Goal: Information Seeking & Learning: Learn about a topic

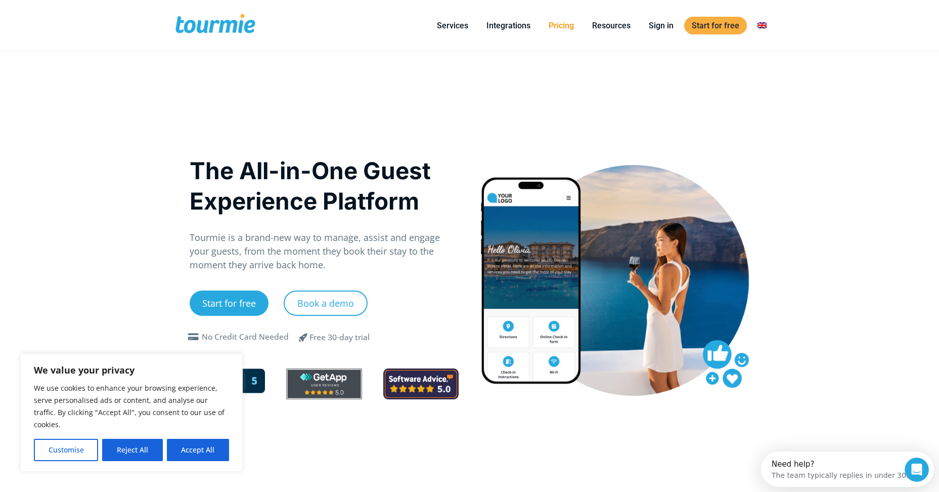
click at [565, 28] on link "Pricing" at bounding box center [561, 25] width 40 height 13
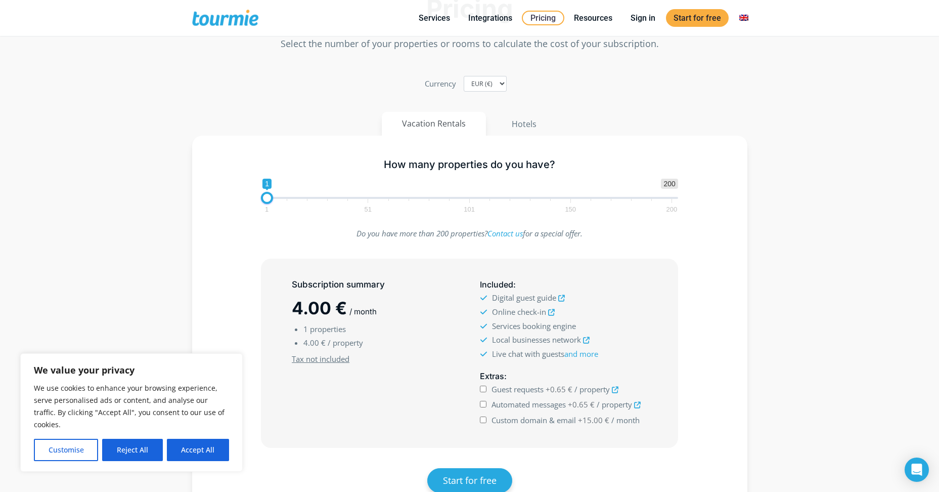
scroll to position [101, 0]
drag, startPoint x: 269, startPoint y: 194, endPoint x: 299, endPoint y: 195, distance: 30.9
click at [299, 195] on span at bounding box center [298, 197] width 12 height 12
drag, startPoint x: 299, startPoint y: 195, endPoint x: 333, endPoint y: 195, distance: 33.9
click at [333, 195] on span at bounding box center [330, 197] width 12 height 12
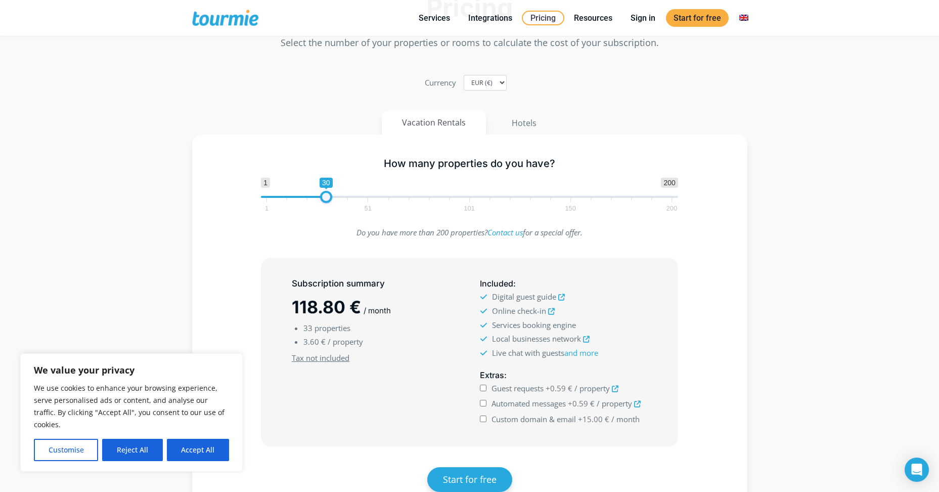
drag, startPoint x: 332, startPoint y: 195, endPoint x: 326, endPoint y: 193, distance: 6.3
click at [326, 193] on span at bounding box center [326, 197] width 12 height 12
click at [320, 191] on span at bounding box center [326, 197] width 12 height 12
click at [324, 191] on span at bounding box center [324, 197] width 12 height 12
click at [326, 192] on span at bounding box center [326, 197] width 12 height 12
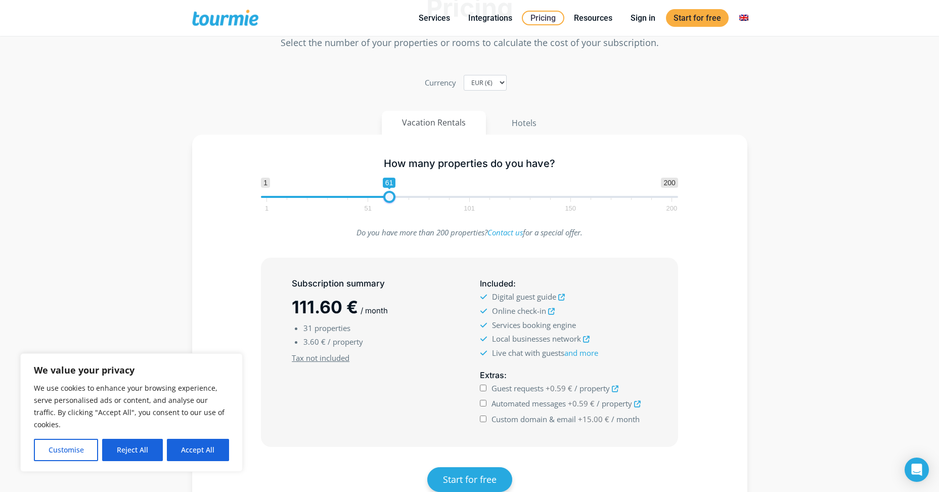
drag, startPoint x: 326, startPoint y: 192, endPoint x: 484, endPoint y: 183, distance: 159.1
click at [484, 183] on span "1 200 0 0 61 1 51 101 150 200" at bounding box center [469, 194] width 417 height 33
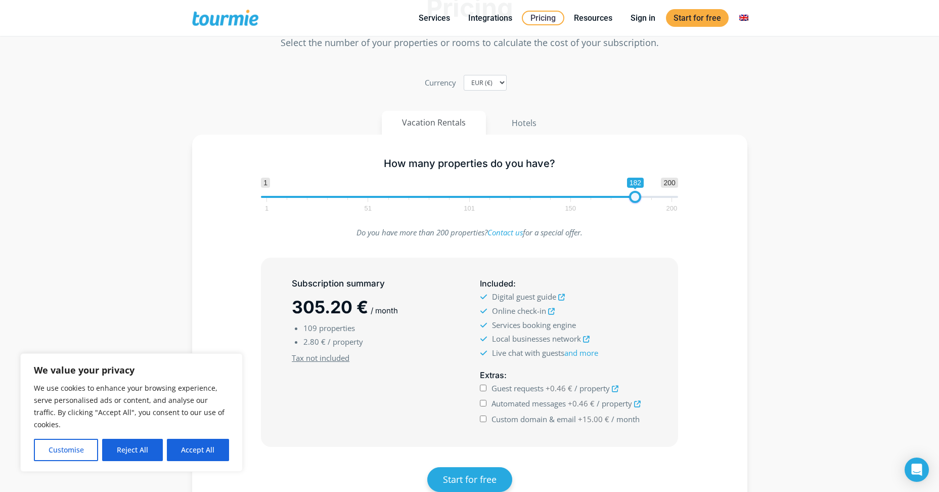
drag, startPoint x: 485, startPoint y: 195, endPoint x: 634, endPoint y: 198, distance: 148.7
click at [634, 198] on span at bounding box center [635, 197] width 12 height 12
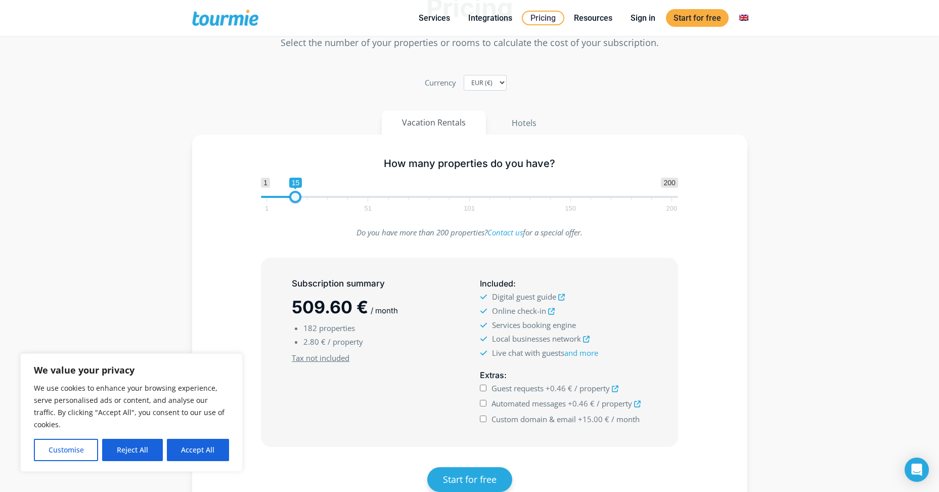
type input "16"
drag, startPoint x: 633, startPoint y: 197, endPoint x: 295, endPoint y: 214, distance: 338.3
click at [295, 214] on div "How many properties do you have? 1 200 0 0 16 1 51 101 150 200 16" at bounding box center [469, 183] width 438 height 66
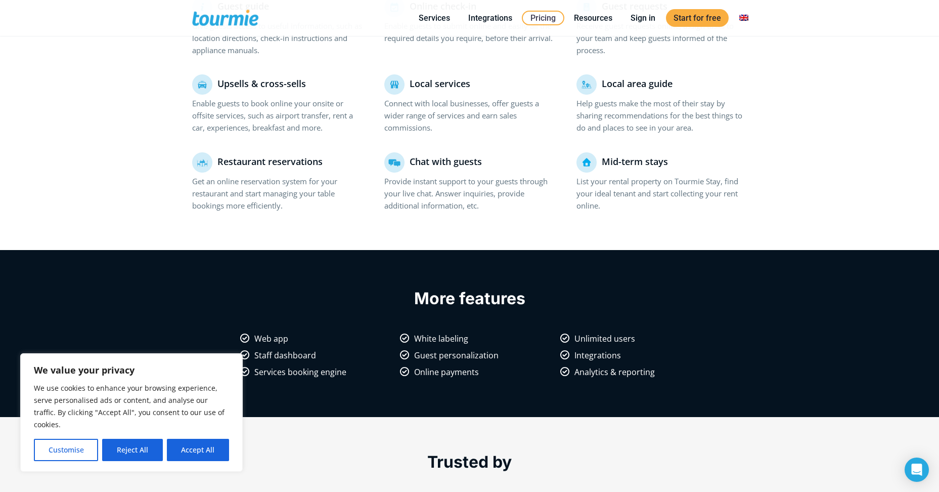
scroll to position [760, 0]
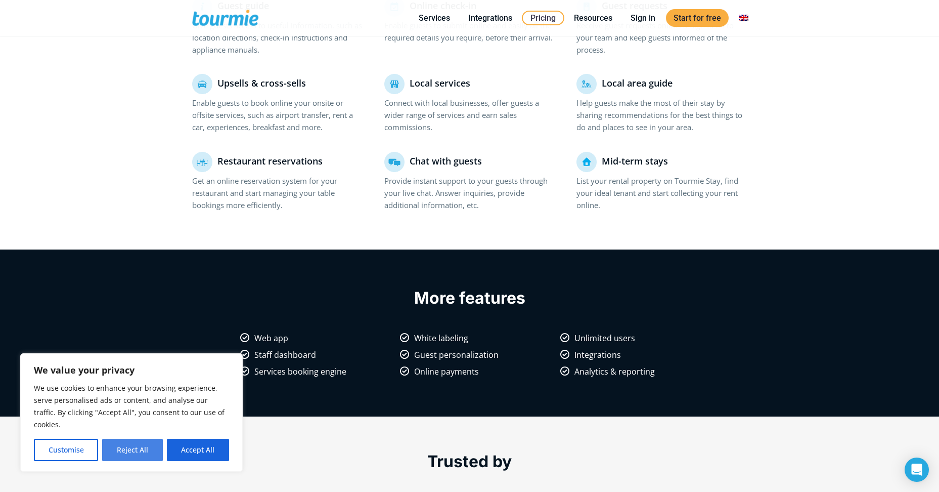
click at [143, 452] on button "Reject All" at bounding box center [132, 449] width 60 height 22
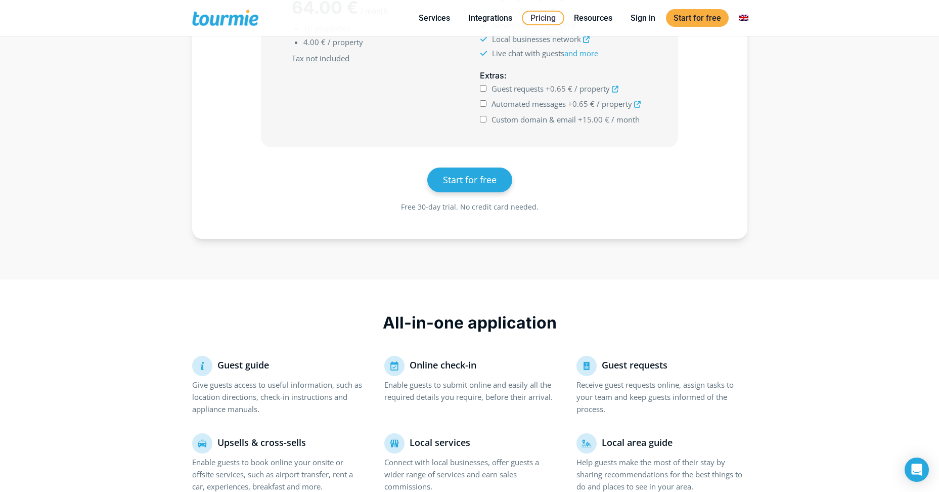
scroll to position [0, 0]
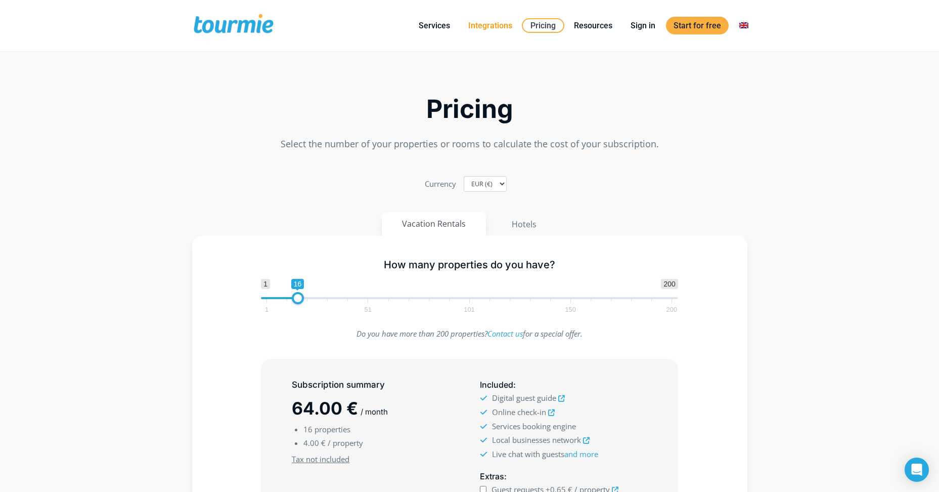
click at [491, 22] on link "Integrations" at bounding box center [490, 25] width 59 height 13
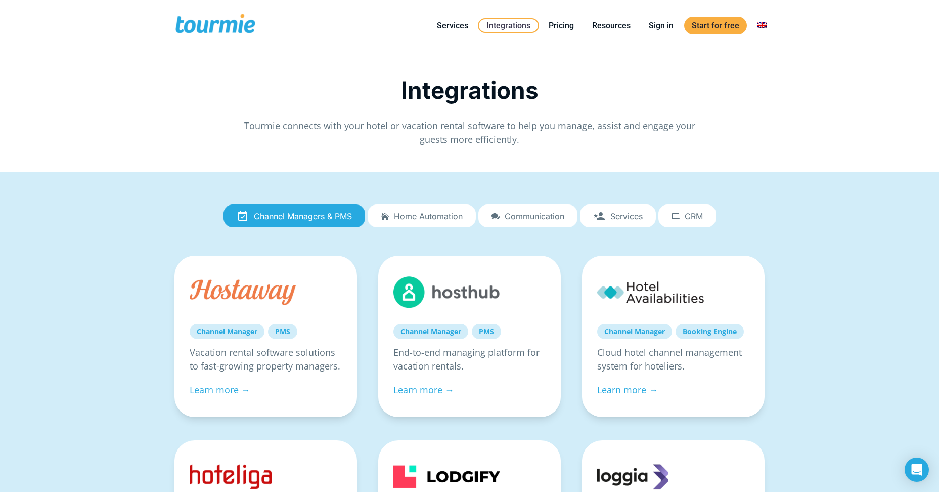
click at [456, 219] on span "Home automation" at bounding box center [428, 215] width 69 height 9
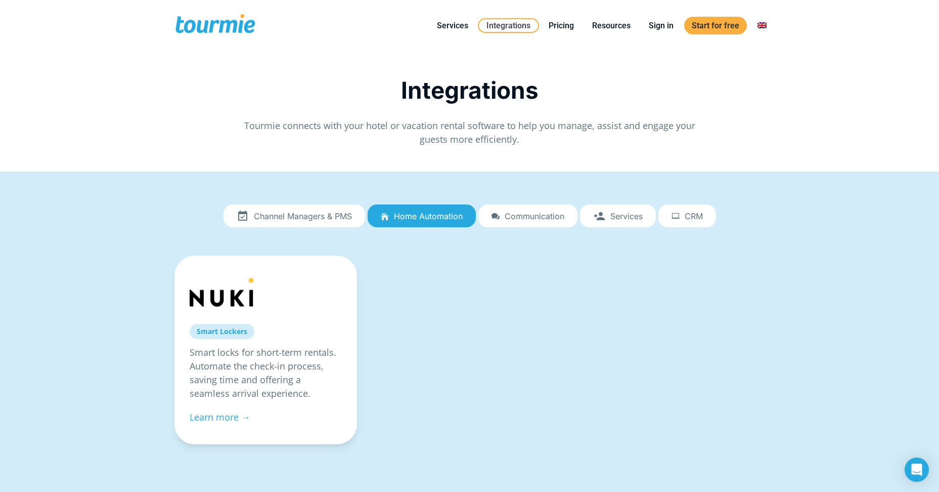
click at [543, 216] on span "Communication" at bounding box center [535, 215] width 60 height 9
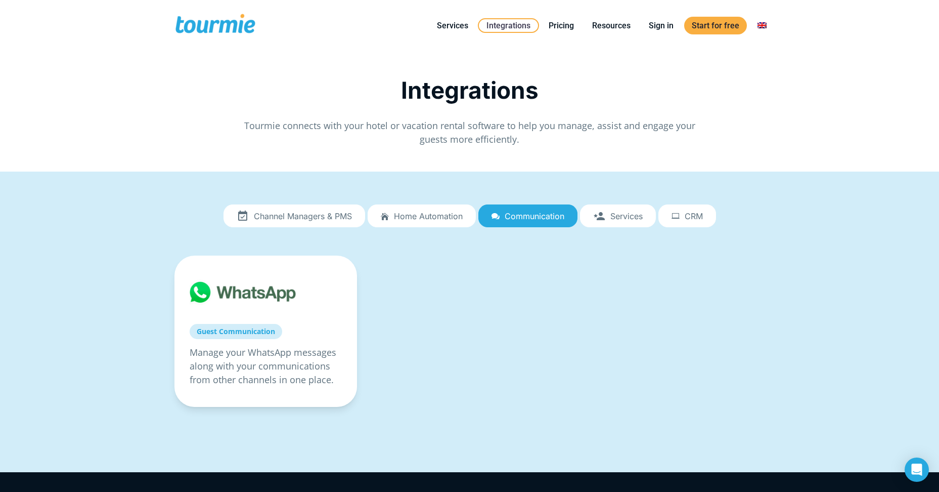
click at [629, 222] on link "Services" at bounding box center [618, 215] width 76 height 23
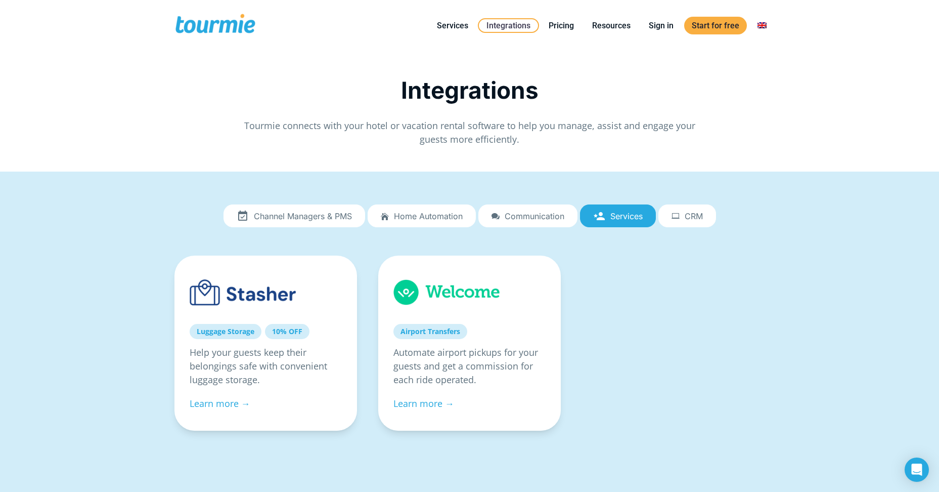
click at [701, 210] on link "CRM" at bounding box center [687, 215] width 58 height 23
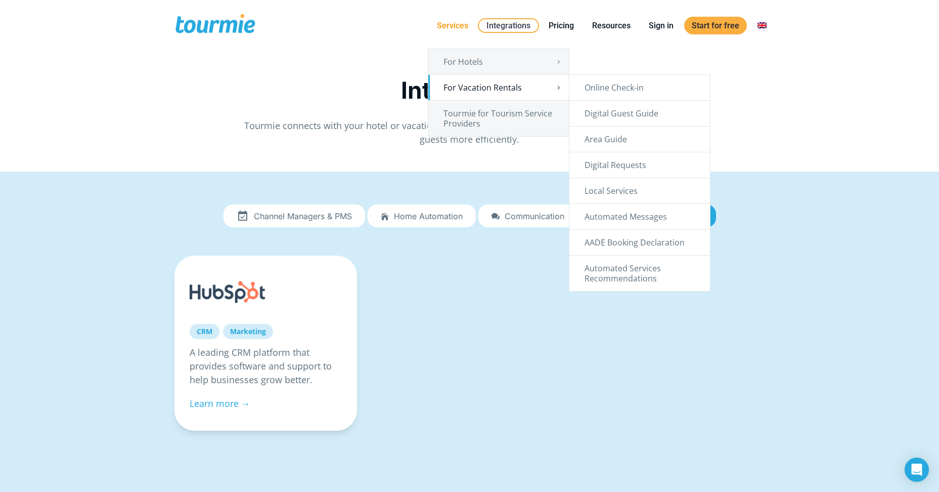
click at [498, 85] on link "For Vacation Rentals" at bounding box center [498, 87] width 141 height 25
click at [621, 91] on link "Online Check-in" at bounding box center [639, 87] width 141 height 25
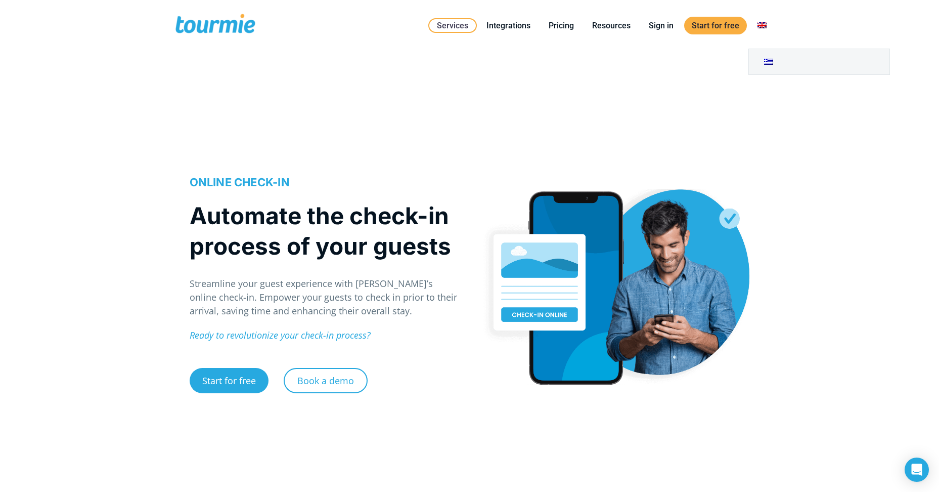
click at [764, 27] on link at bounding box center [762, 25] width 24 height 13
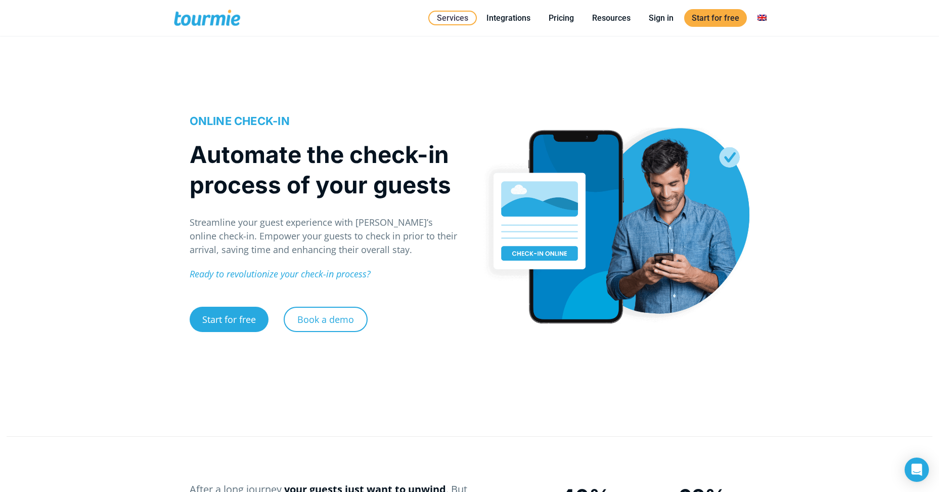
scroll to position [61, 0]
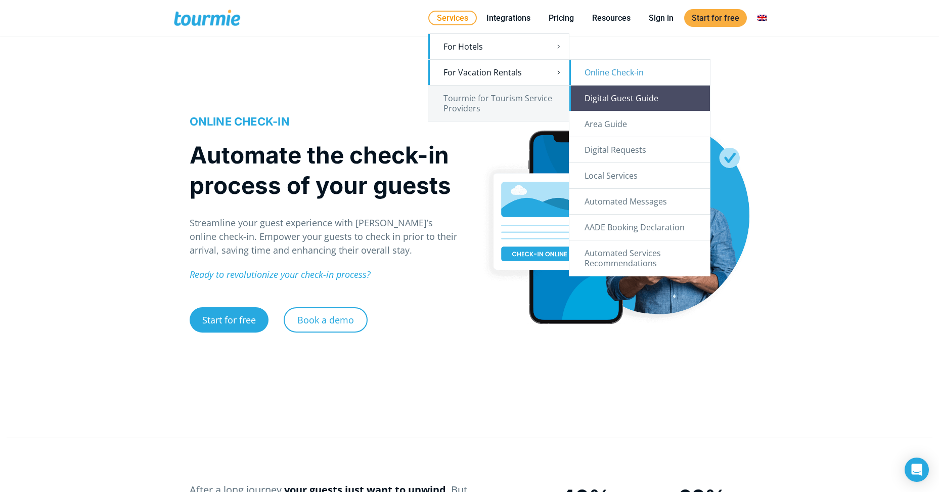
click at [605, 99] on link "Digital Guest Guide" at bounding box center [639, 97] width 141 height 25
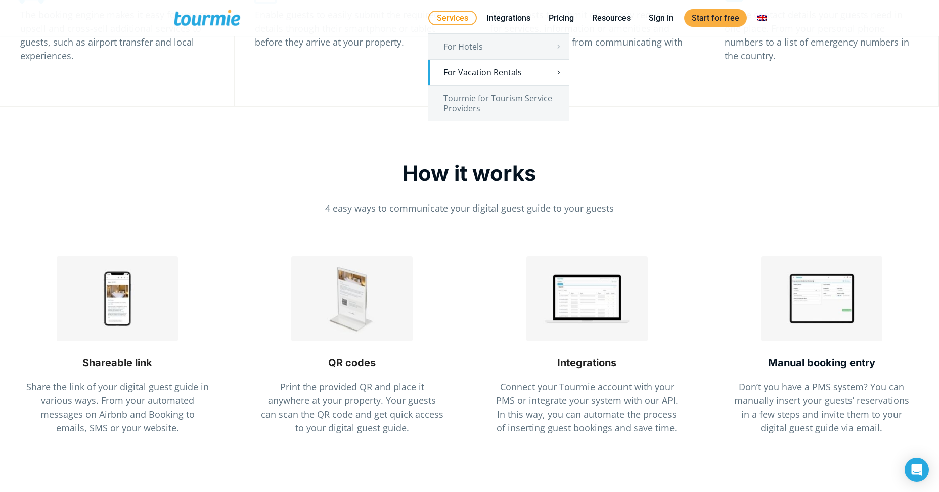
scroll to position [2103, 0]
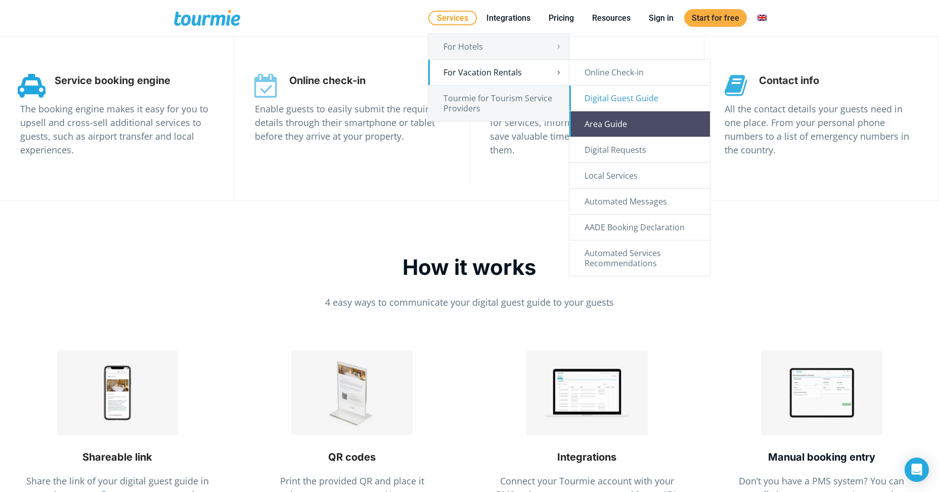
click at [649, 126] on link "Area Guide" at bounding box center [639, 123] width 141 height 25
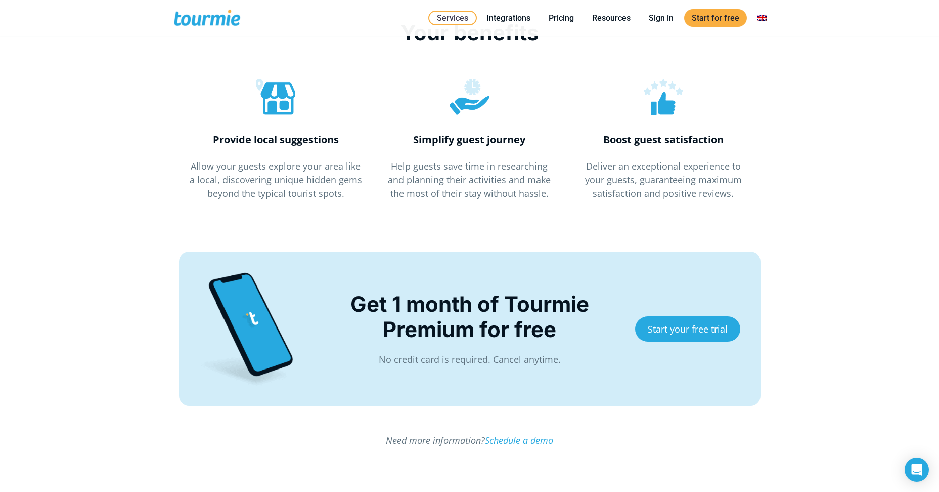
scroll to position [2630, 0]
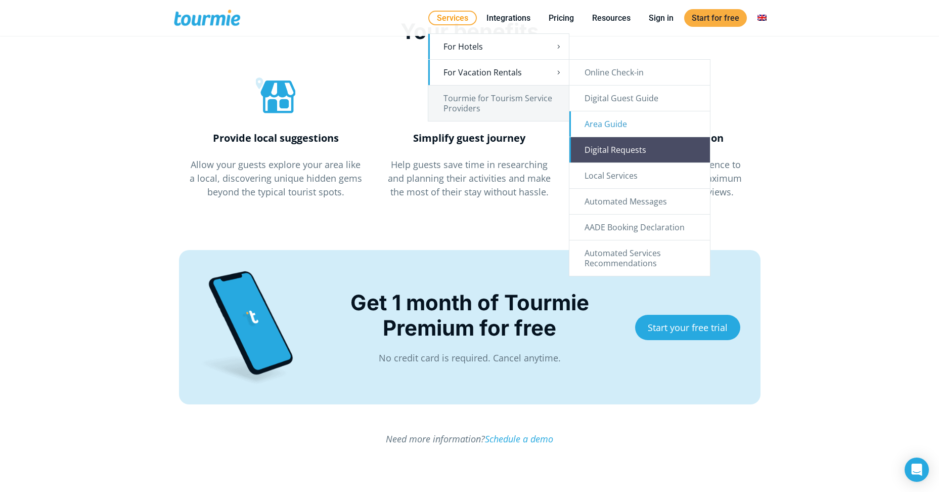
click at [642, 151] on link "Digital Requests" at bounding box center [639, 149] width 141 height 25
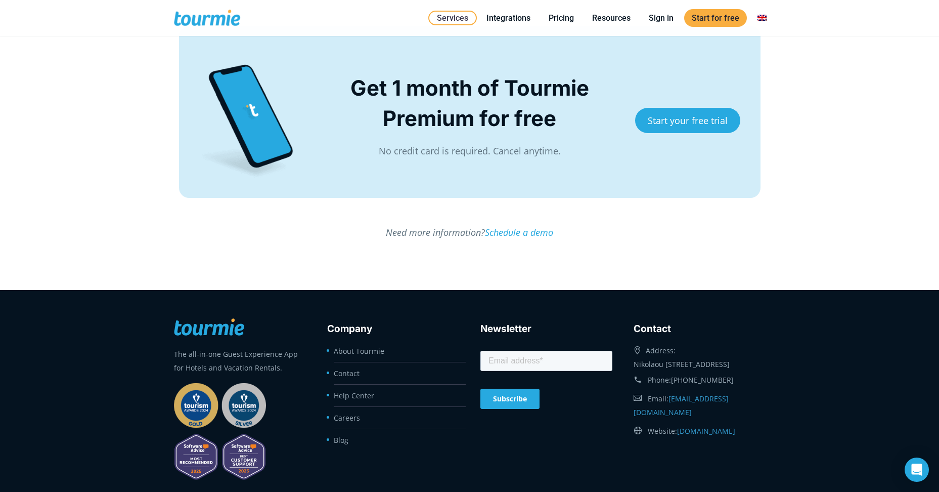
scroll to position [2370, 0]
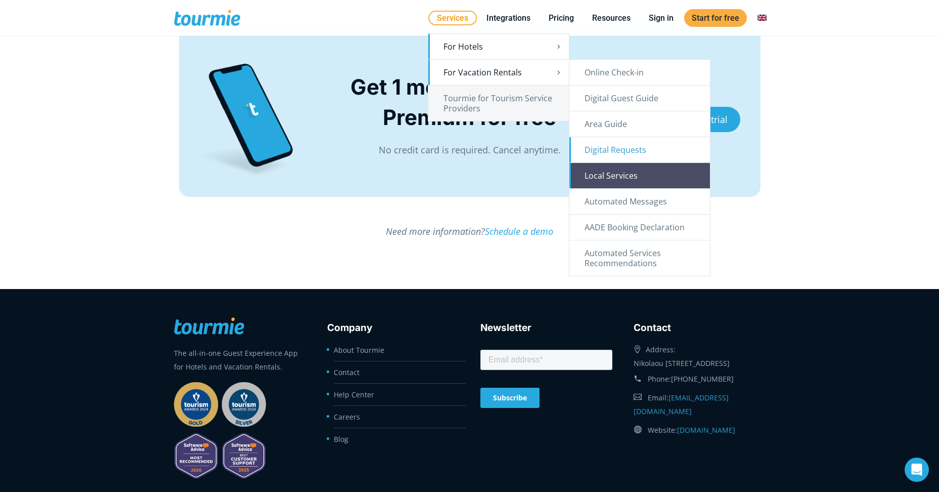
click at [659, 176] on link "Local Services" at bounding box center [639, 175] width 141 height 25
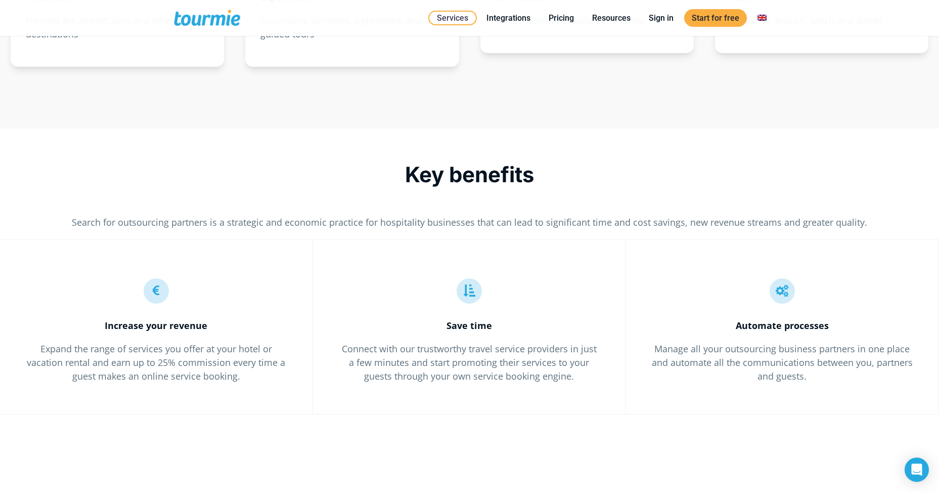
scroll to position [1572, 0]
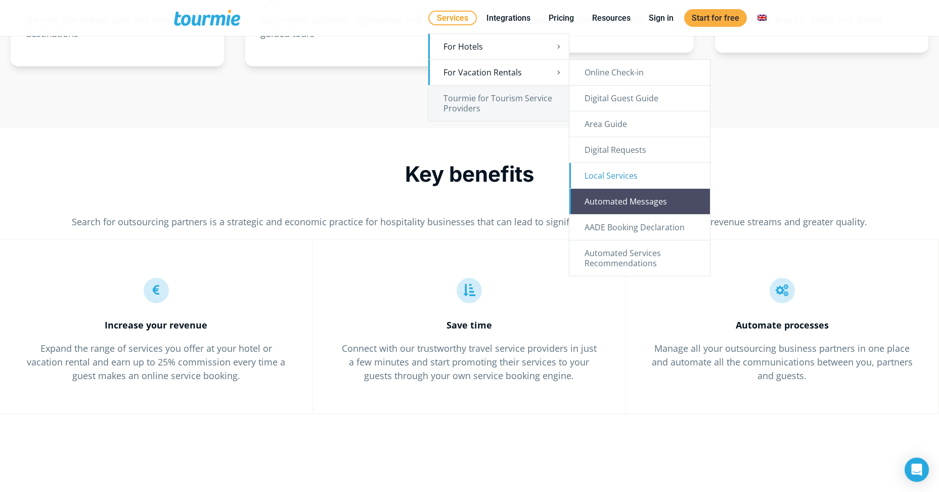
click at [620, 202] on link "Automated Messages" at bounding box center [639, 201] width 141 height 25
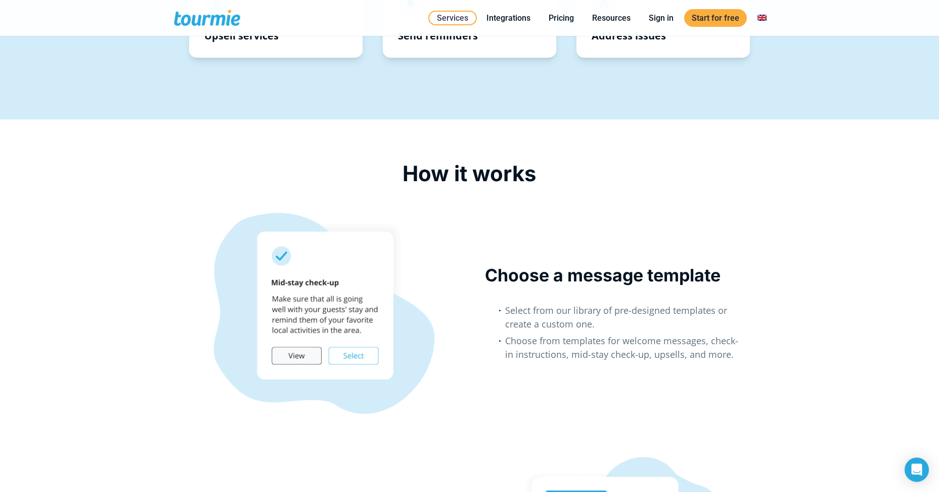
scroll to position [741, 0]
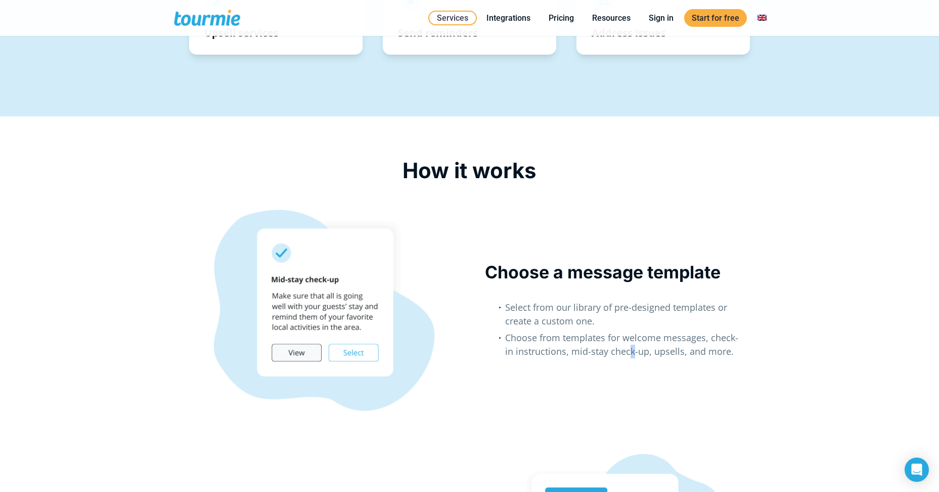
click at [623, 350] on li "Choose from templates for welcome messages, check-in instructions, mid-stay che…" at bounding box center [625, 346] width 240 height 30
drag, startPoint x: 623, startPoint y: 350, endPoint x: 631, endPoint y: 354, distance: 9.3
click at [631, 354] on li "Choose from templates for welcome messages, check-in instructions, mid-stay che…" at bounding box center [625, 346] width 240 height 30
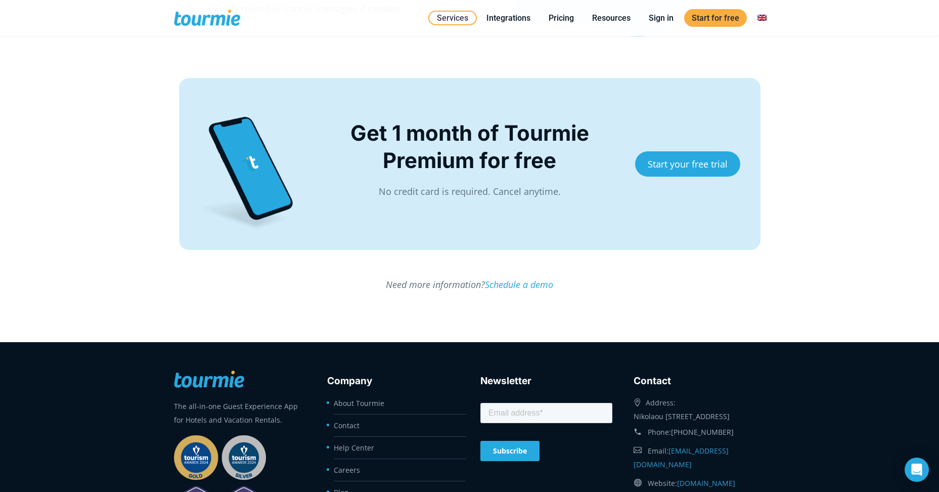
scroll to position [1832, 0]
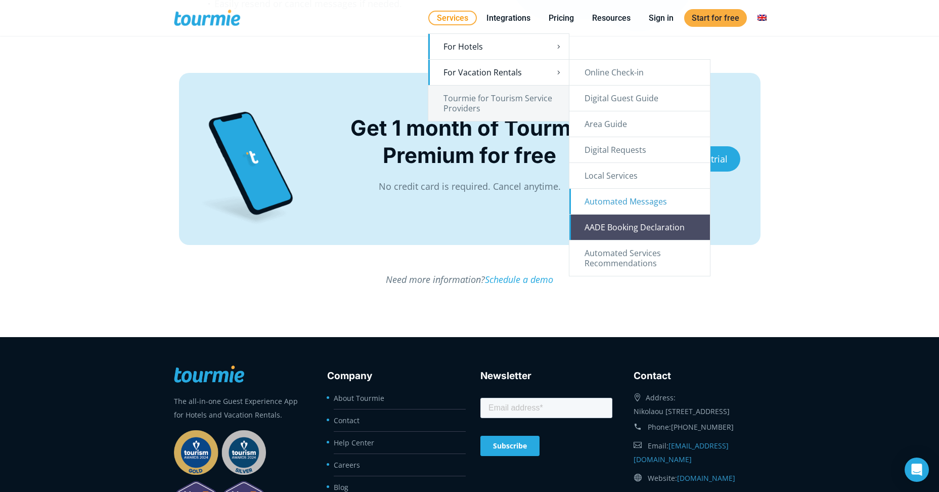
click at [614, 222] on link "AADE Booking Declaration" at bounding box center [639, 226] width 141 height 25
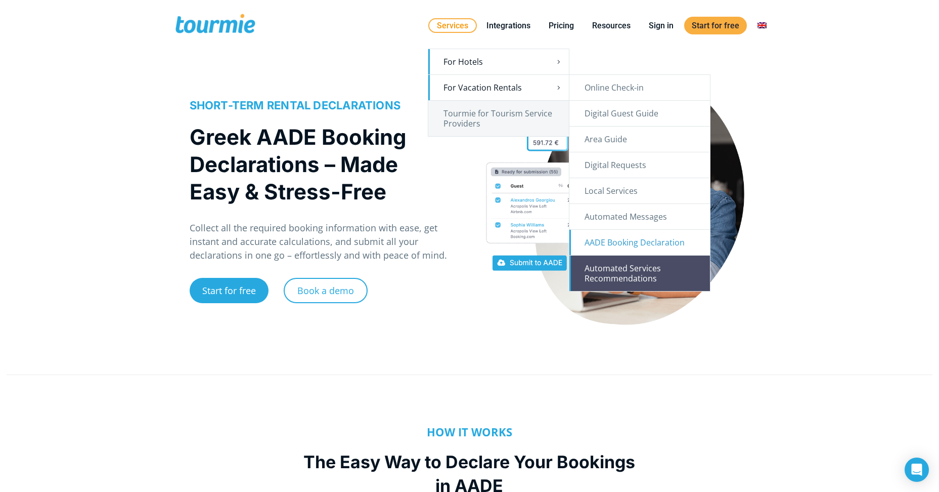
click at [633, 281] on link "Automated Services Recommendations" at bounding box center [639, 272] width 141 height 35
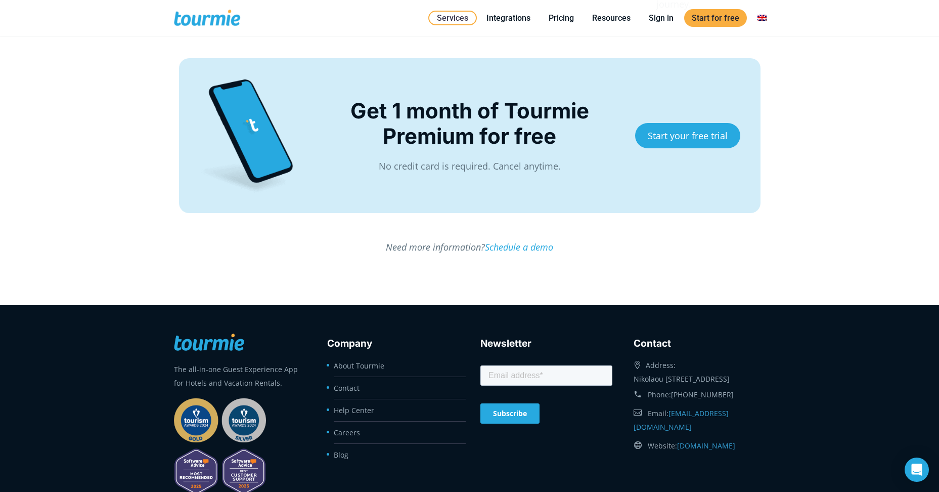
scroll to position [2689, 0]
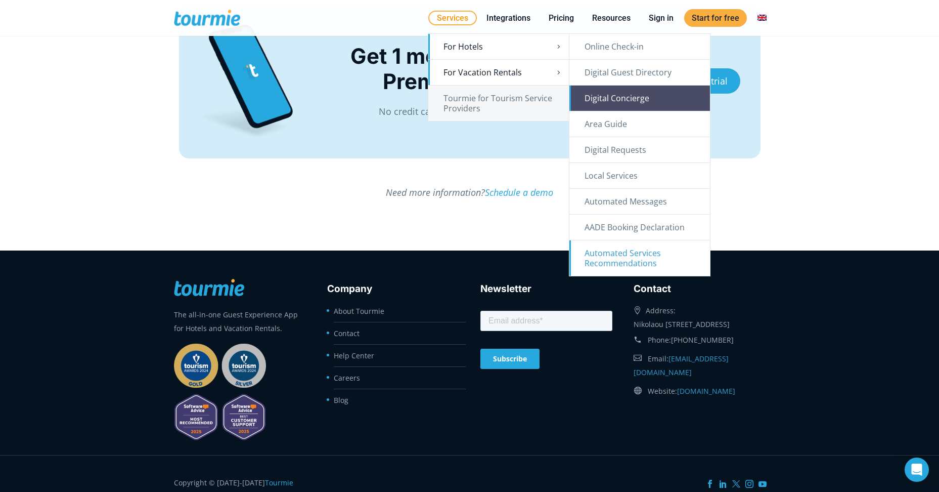
click at [653, 91] on link "Digital Concierge" at bounding box center [639, 97] width 141 height 25
